Goal: Task Accomplishment & Management: Manage account settings

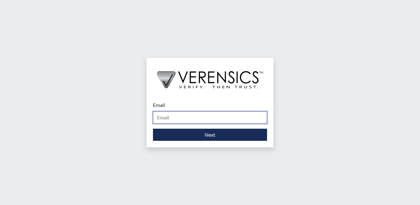
click at [170, 119] on input "Email" at bounding box center [210, 117] width 114 height 12
type input "[EMAIL_ADDRESS][PERSON_NAME][DOMAIN_NAME]"
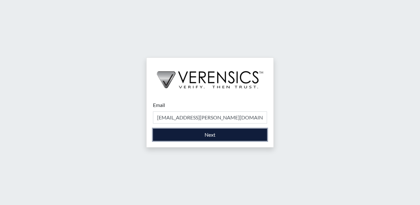
click at [212, 134] on button "Next" at bounding box center [210, 135] width 114 height 12
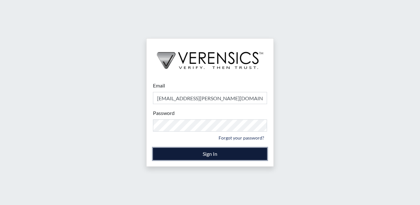
click at [212, 154] on button "Sign In" at bounding box center [210, 154] width 114 height 12
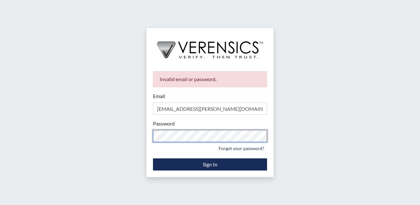
click at [119, 137] on div "Invalid email or password. Email [EMAIL_ADDRESS][PERSON_NAME][DOMAIN_NAME] Plea…" at bounding box center [210, 102] width 420 height 205
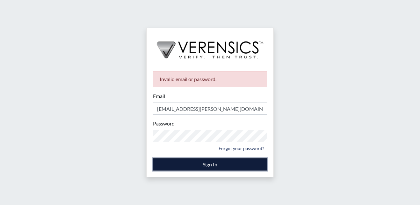
click at [158, 169] on button "Sign In" at bounding box center [210, 164] width 114 height 12
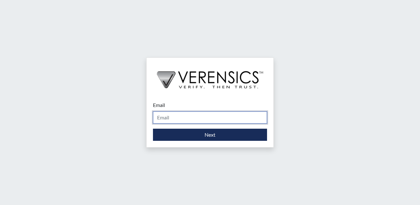
click at [191, 121] on input "Email" at bounding box center [210, 117] width 114 height 12
type input "[EMAIL_ADDRESS][PERSON_NAME][DOMAIN_NAME]"
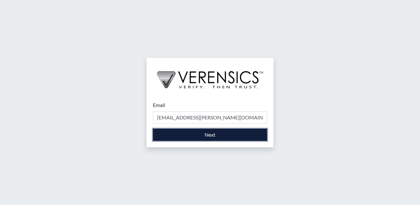
click at [215, 136] on button "Next" at bounding box center [210, 135] width 114 height 12
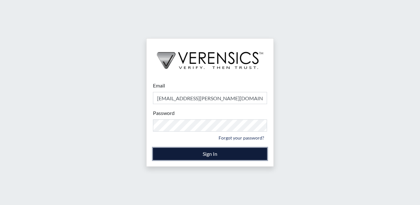
click at [207, 153] on button "Sign In" at bounding box center [210, 154] width 114 height 12
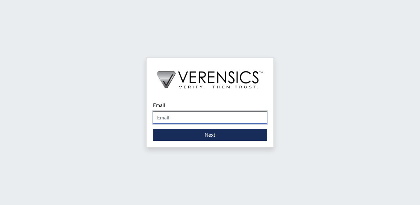
click at [181, 119] on input "Email" at bounding box center [210, 117] width 114 height 12
type input "[EMAIL_ADDRESS][PERSON_NAME][DOMAIN_NAME]"
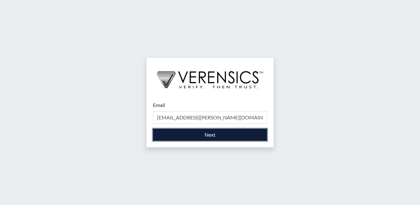
click at [213, 135] on button "Next" at bounding box center [210, 135] width 114 height 12
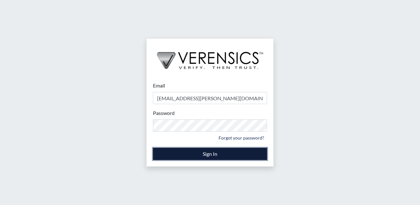
click at [159, 153] on button "Sign In" at bounding box center [210, 154] width 114 height 12
